Goal: Task Accomplishment & Management: Manage account settings

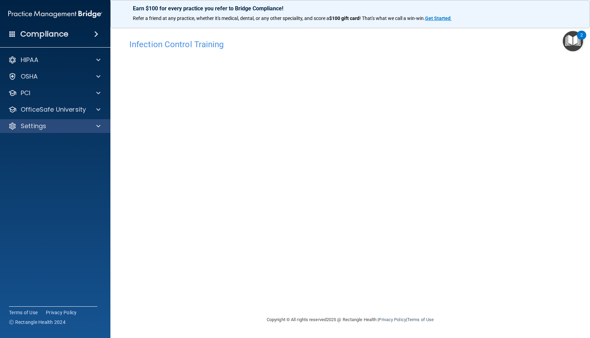
click at [60, 122] on div "Settings" at bounding box center [55, 126] width 111 height 14
click at [96, 126] on span at bounding box center [98, 126] width 4 height 8
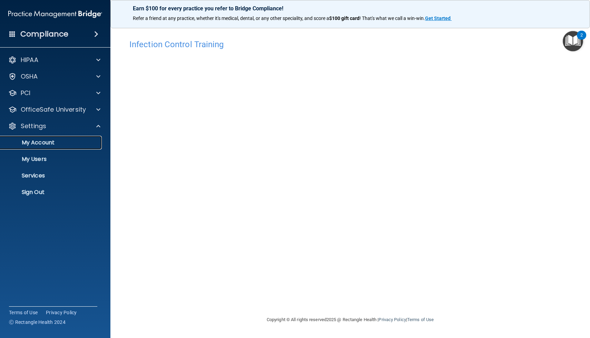
click at [47, 143] on p "My Account" at bounding box center [51, 142] width 94 height 7
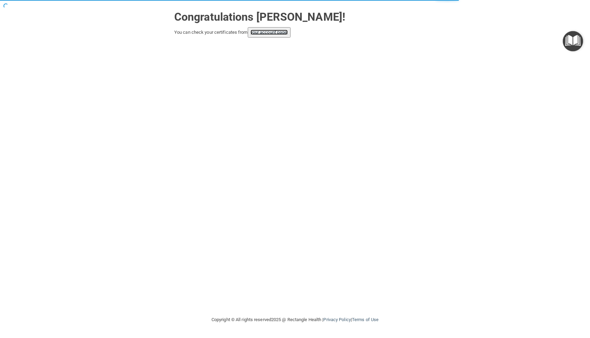
click at [282, 33] on link "your account page!" at bounding box center [269, 32] width 38 height 5
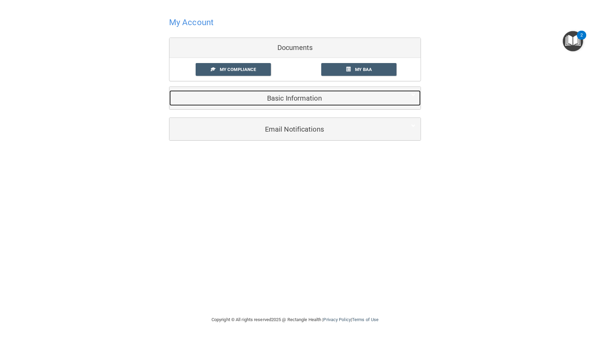
click at [279, 96] on h5 "Basic Information" at bounding box center [284, 98] width 220 height 8
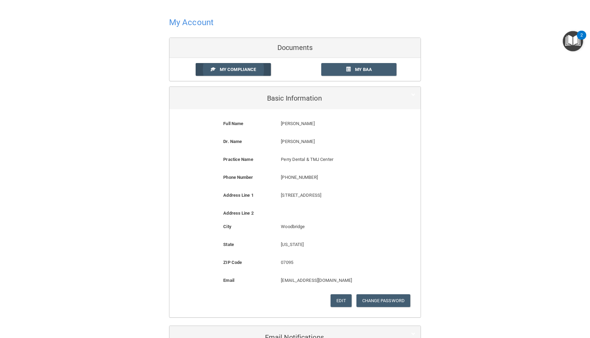
click at [252, 66] on link "My Compliance" at bounding box center [233, 69] width 76 height 13
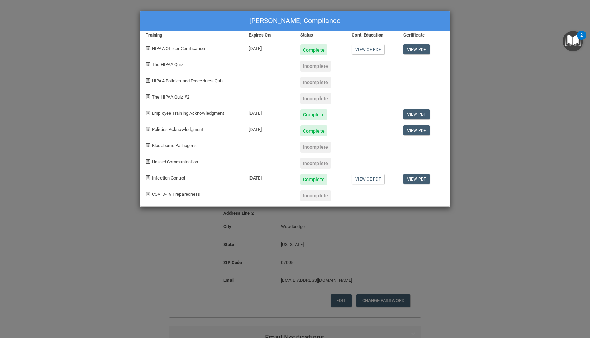
click at [520, 22] on div "[PERSON_NAME] Compliance Training Expires On Status Cont. Education Certificate…" at bounding box center [295, 169] width 590 height 338
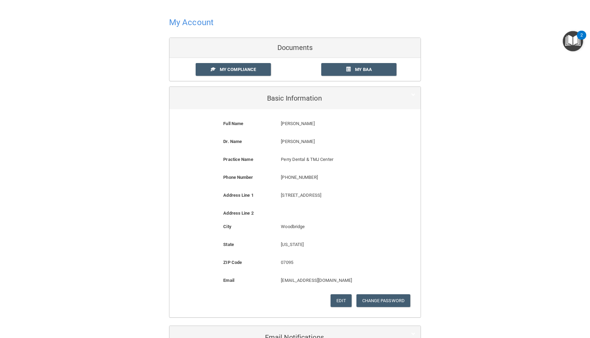
click at [197, 22] on h4 "My Account" at bounding box center [191, 22] width 44 height 9
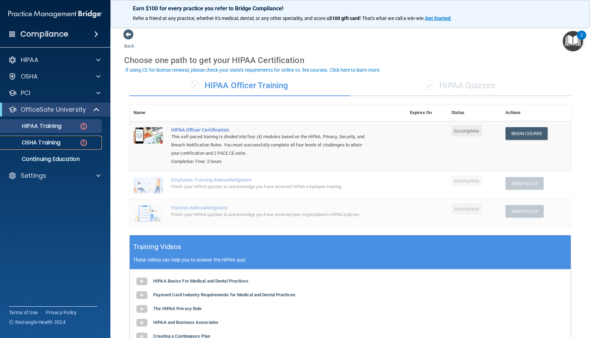
click at [76, 145] on div "OSHA Training" at bounding box center [51, 142] width 94 height 7
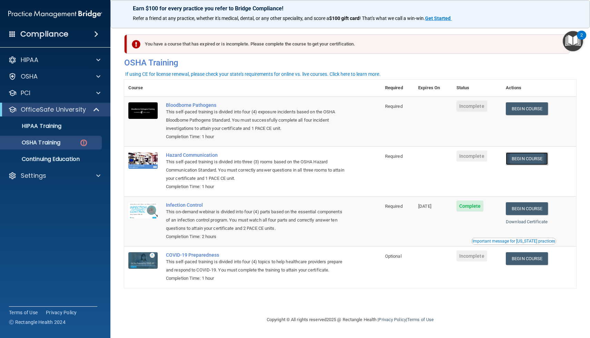
click at [518, 162] on link "Begin Course" at bounding box center [526, 158] width 42 height 13
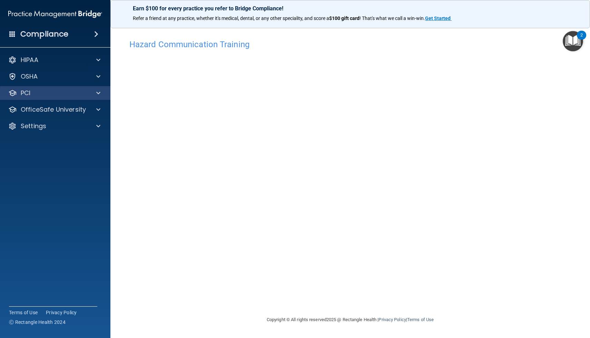
click at [99, 99] on div "PCI" at bounding box center [55, 93] width 111 height 14
click at [99, 110] on span at bounding box center [98, 109] width 4 height 8
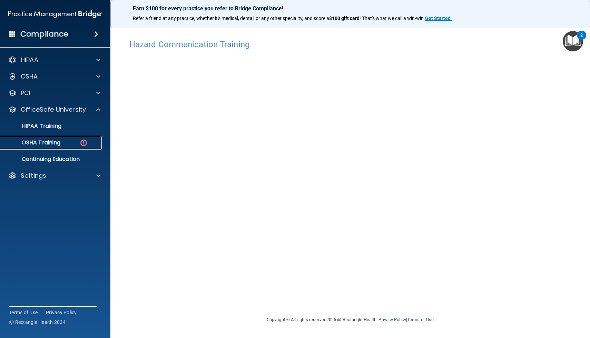
click at [52, 144] on p "OSHA Training" at bounding box center [32, 142] width 56 height 7
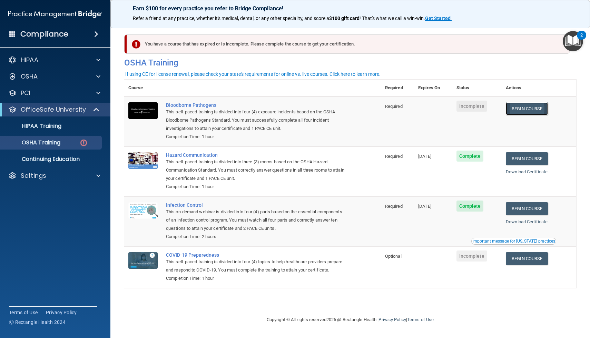
click at [534, 113] on link "Begin Course" at bounding box center [526, 108] width 42 height 13
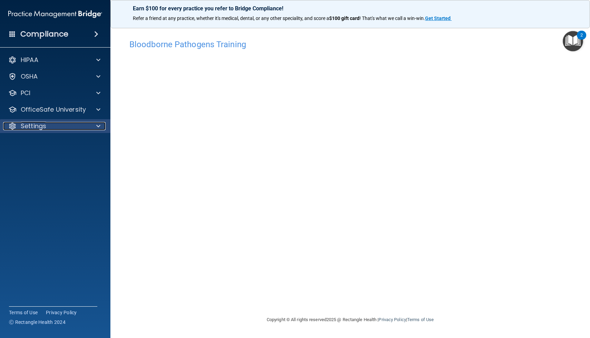
click at [58, 124] on div "Settings" at bounding box center [46, 126] width 86 height 8
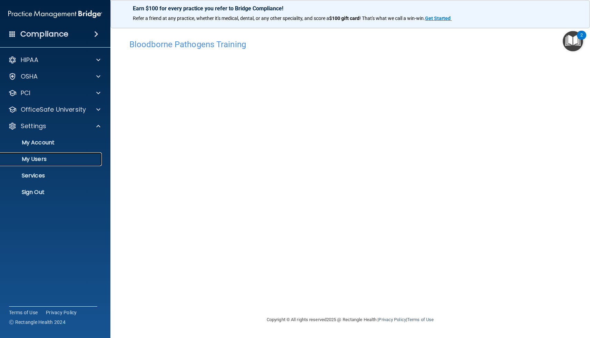
click at [33, 162] on p "My Users" at bounding box center [51, 159] width 94 height 7
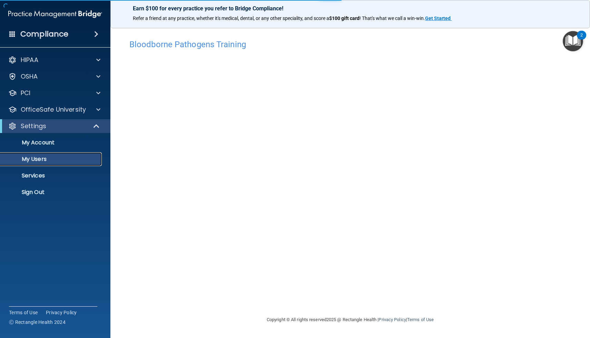
select select "20"
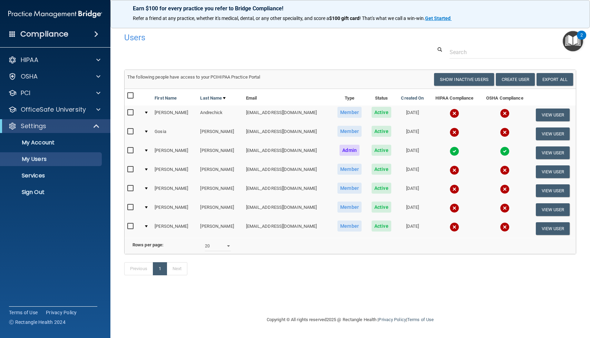
click at [130, 171] on input "checkbox" at bounding box center [131, 170] width 8 height 6
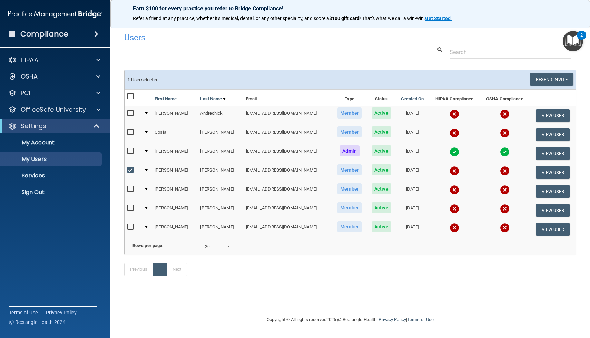
click at [130, 171] on input "checkbox" at bounding box center [131, 171] width 8 height 6
checkbox input "false"
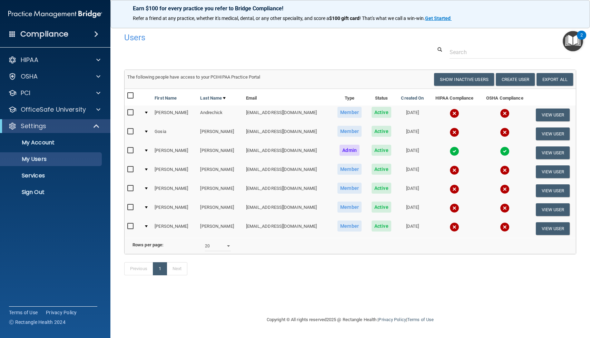
click at [130, 150] on input "checkbox" at bounding box center [131, 151] width 8 height 6
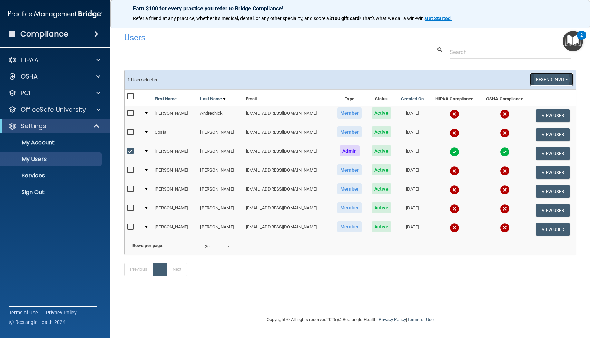
click at [557, 82] on button "Resend Invite" at bounding box center [551, 79] width 43 height 13
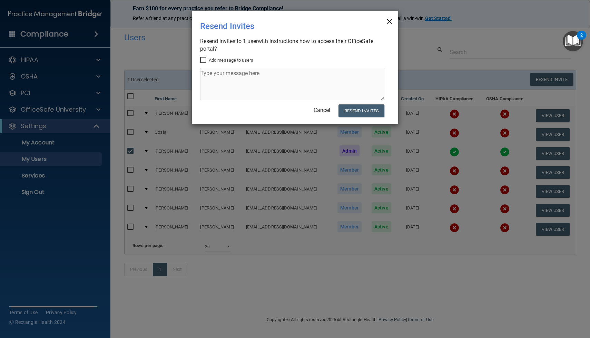
click at [389, 21] on span "×" at bounding box center [389, 20] width 6 height 14
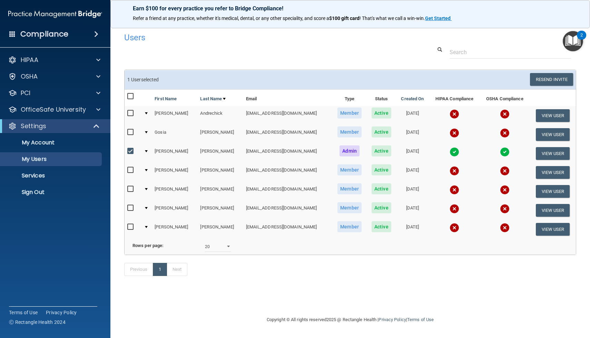
click at [132, 150] on input "checkbox" at bounding box center [131, 152] width 8 height 6
checkbox input "false"
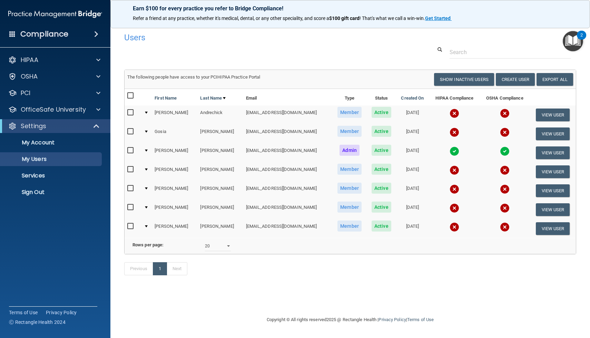
click at [131, 230] on label at bounding box center [131, 226] width 9 height 8
click at [131, 229] on input "checkbox" at bounding box center [131, 227] width 8 height 6
checkbox input "true"
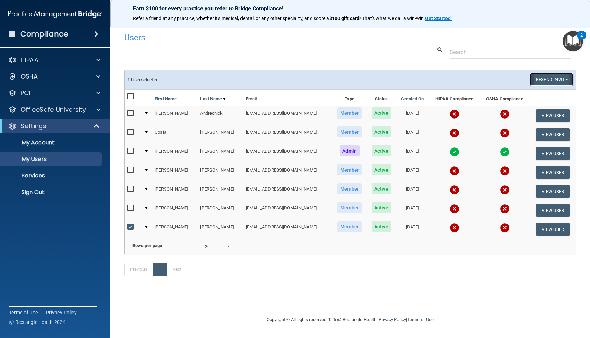
click at [555, 79] on button "Resend Invite" at bounding box center [551, 79] width 43 height 13
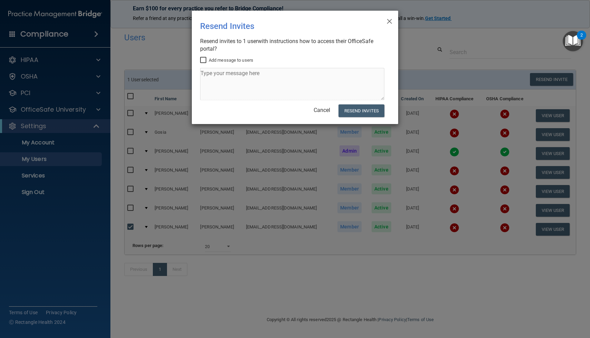
click at [207, 60] on input "Add message to users" at bounding box center [204, 61] width 8 height 6
checkbox input "true"
click at [211, 76] on textarea at bounding box center [292, 84] width 184 height 32
type textarea "H"
click at [323, 110] on link "Cancel" at bounding box center [321, 110] width 17 height 7
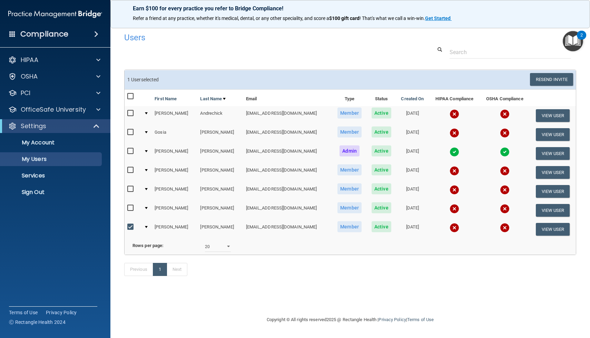
click at [131, 228] on input "checkbox" at bounding box center [131, 227] width 8 height 6
checkbox input "false"
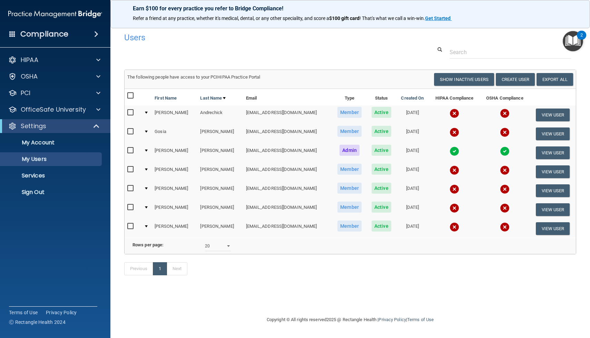
click at [130, 151] on input "checkbox" at bounding box center [131, 151] width 8 height 6
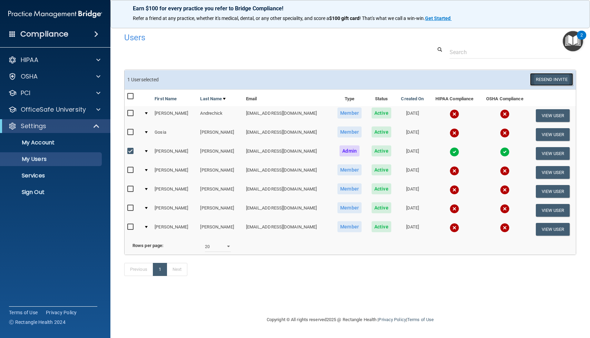
click at [540, 83] on button "Resend Invite" at bounding box center [551, 79] width 43 height 13
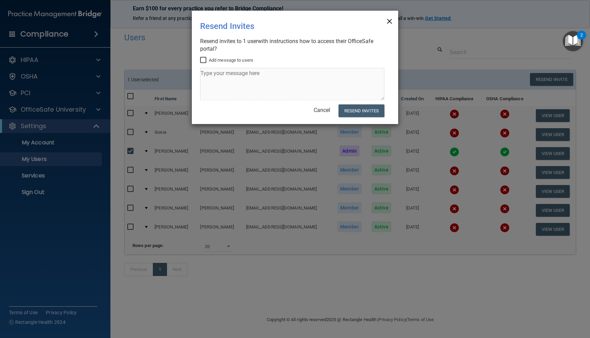
click at [387, 20] on span "×" at bounding box center [389, 20] width 6 height 14
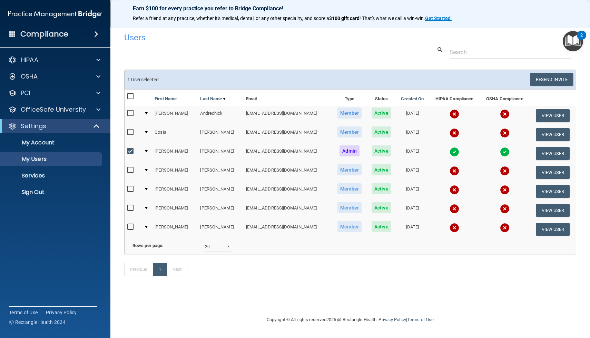
click at [135, 153] on label at bounding box center [131, 151] width 9 height 8
click at [135, 153] on input "checkbox" at bounding box center [131, 152] width 8 height 6
checkbox input "false"
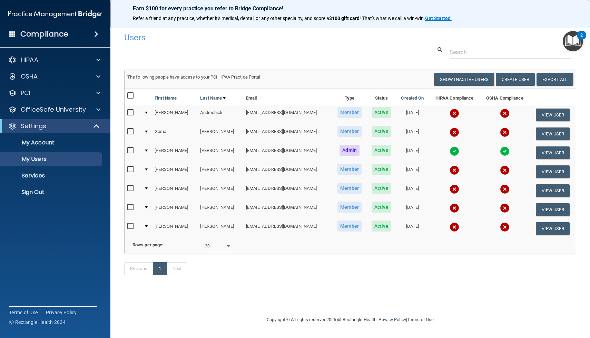
click at [130, 226] on input "checkbox" at bounding box center [131, 227] width 8 height 6
checkbox input "true"
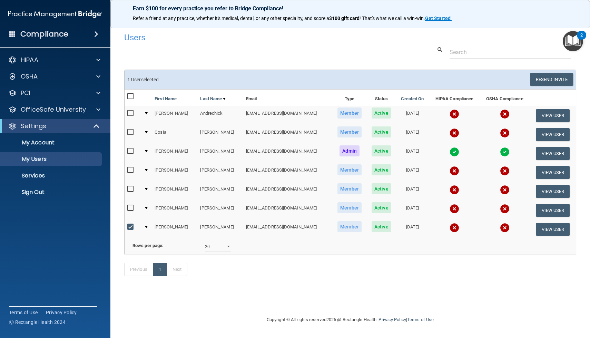
click at [132, 209] on input "checkbox" at bounding box center [131, 208] width 8 height 6
checkbox input "true"
click at [132, 190] on input "checkbox" at bounding box center [131, 190] width 8 height 6
checkbox input "true"
click at [131, 171] on input "checkbox" at bounding box center [131, 171] width 8 height 6
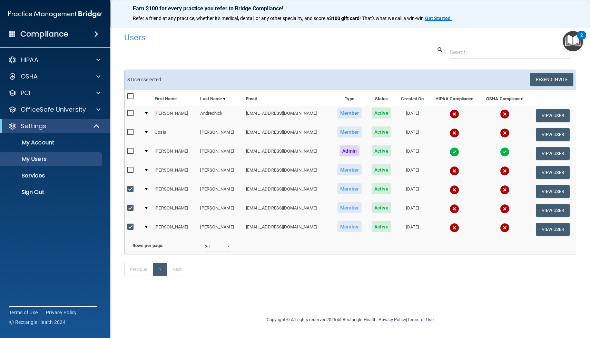
checkbox input "true"
click at [132, 131] on input "checkbox" at bounding box center [131, 133] width 8 height 6
checkbox input "true"
click at [132, 113] on input "checkbox" at bounding box center [131, 114] width 8 height 6
checkbox input "true"
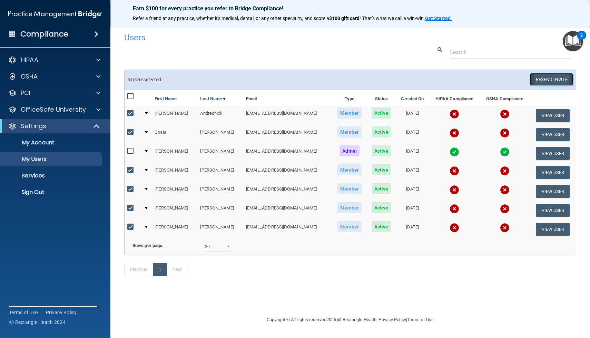
click at [551, 77] on button "Resend Invite" at bounding box center [551, 79] width 43 height 13
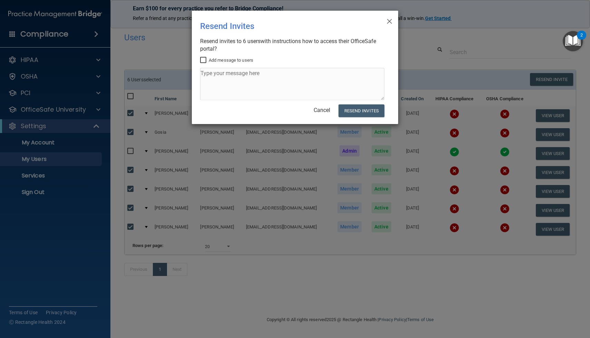
click at [243, 63] on label "Add message to users" at bounding box center [226, 60] width 53 height 8
click at [208, 63] on input "Add message to users" at bounding box center [204, 61] width 8 height 6
checkbox input "true"
click at [231, 77] on textarea at bounding box center [292, 84] width 184 height 32
type textarea "Hello everyone! Hold on to this email"
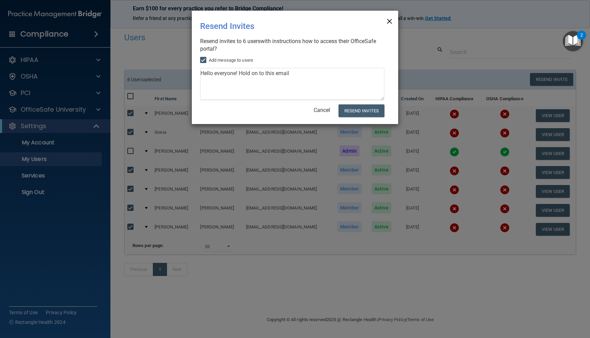
click at [389, 20] on span "×" at bounding box center [389, 20] width 6 height 14
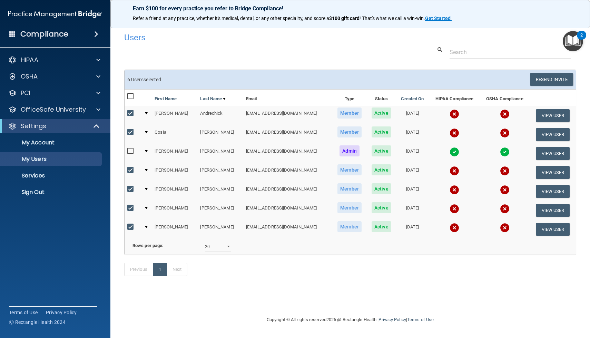
click at [130, 116] on input "checkbox" at bounding box center [131, 114] width 8 height 6
checkbox input "false"
click at [129, 127] on td at bounding box center [132, 134] width 17 height 19
click at [128, 135] on label at bounding box center [131, 132] width 9 height 8
click at [128, 135] on input "checkbox" at bounding box center [131, 133] width 8 height 6
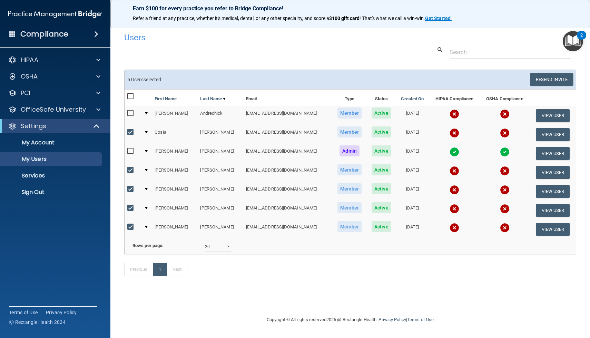
checkbox input "false"
click at [129, 165] on td at bounding box center [132, 172] width 17 height 19
click at [129, 169] on input "checkbox" at bounding box center [131, 171] width 8 height 6
checkbox input "false"
click at [130, 191] on input "checkbox" at bounding box center [131, 190] width 8 height 6
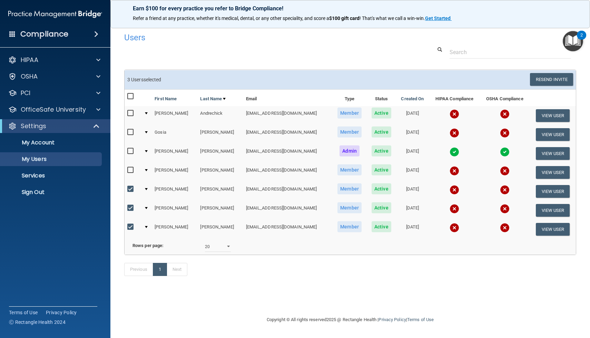
checkbox input "false"
click at [130, 208] on input "checkbox" at bounding box center [131, 208] width 8 height 6
checkbox input "false"
click at [129, 225] on input "checkbox" at bounding box center [131, 227] width 8 height 6
checkbox input "false"
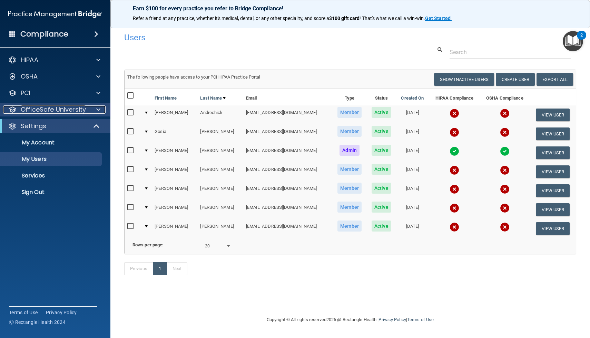
click at [101, 110] on div at bounding box center [97, 109] width 17 height 8
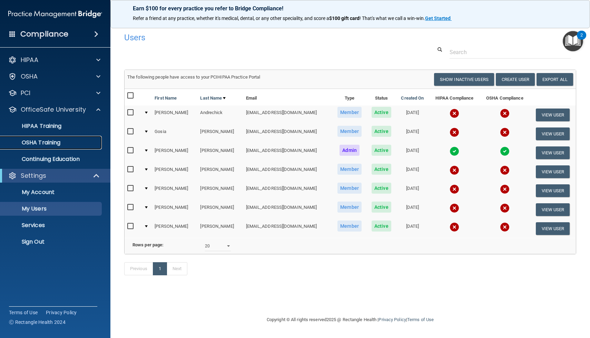
click at [42, 143] on p "OSHA Training" at bounding box center [32, 142] width 56 height 7
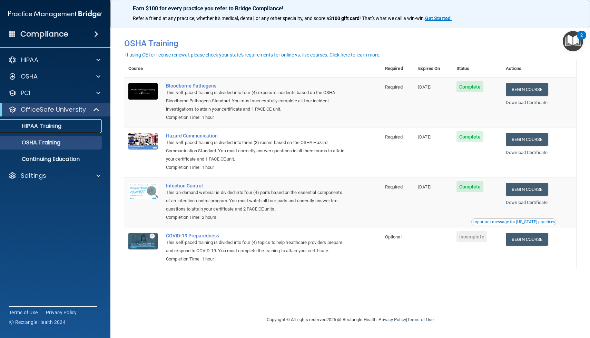
click at [64, 127] on div "HIPAA Training" at bounding box center [51, 126] width 94 height 7
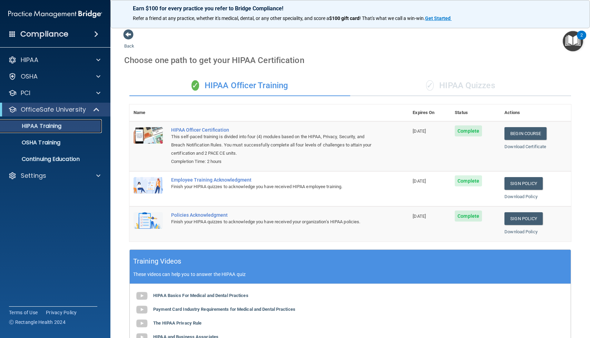
scroll to position [125, 0]
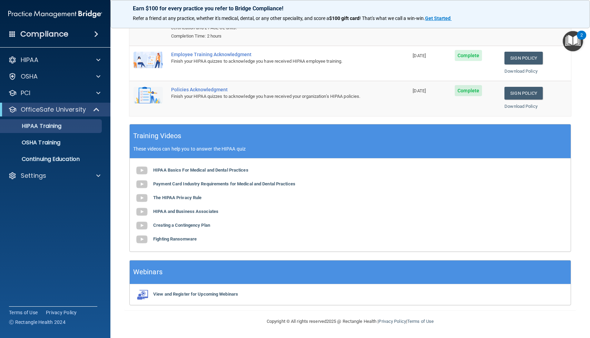
click at [76, 167] on div "HIPAA Documents and Policies Report an Incident Business Associates Emergency P…" at bounding box center [55, 119] width 111 height 138
click at [76, 161] on p "Continuing Education" at bounding box center [51, 159] width 94 height 7
